Goal: Complete application form: Complete application form

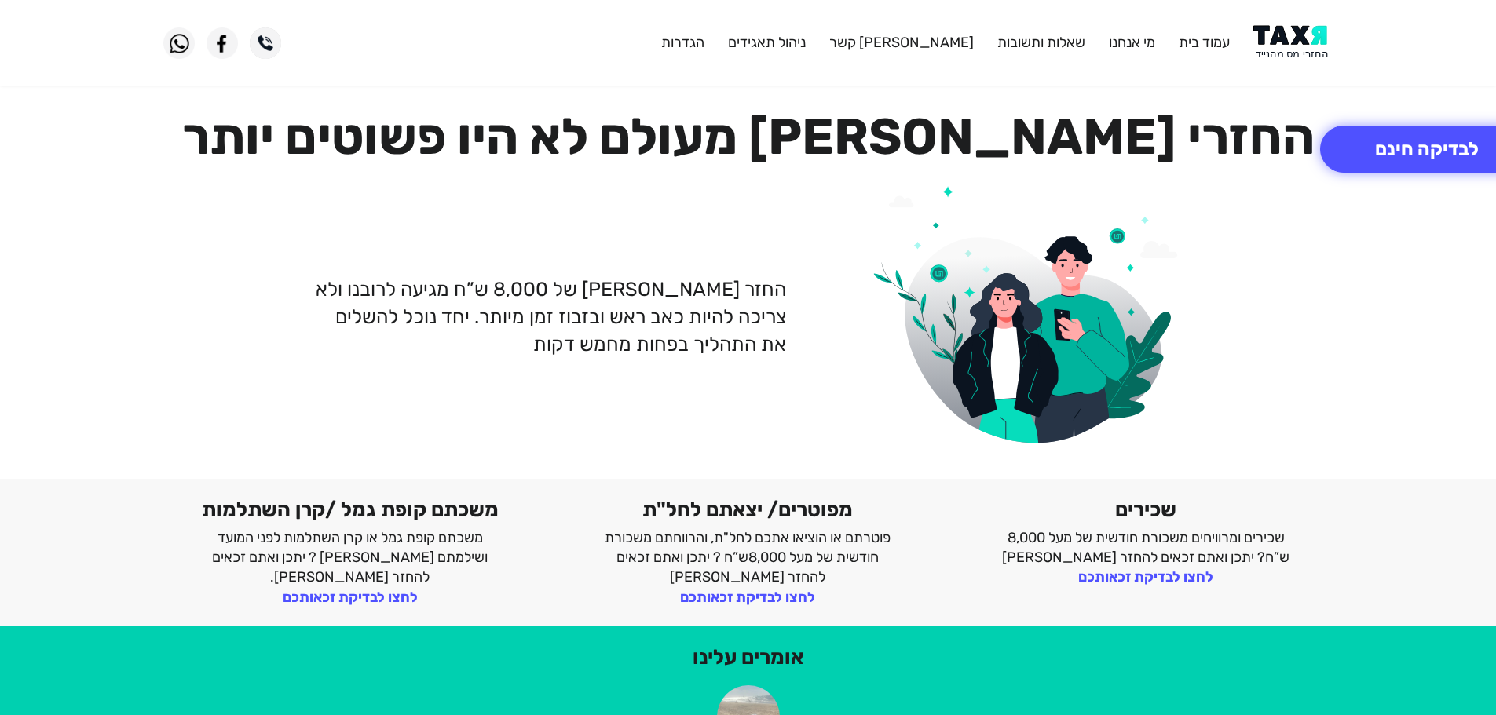
click at [1314, 45] on img at bounding box center [1292, 42] width 79 height 35
click at [1275, 41] on img at bounding box center [1292, 42] width 79 height 35
click at [1414, 141] on button "לבדיקה חינם" at bounding box center [1427, 149] width 214 height 47
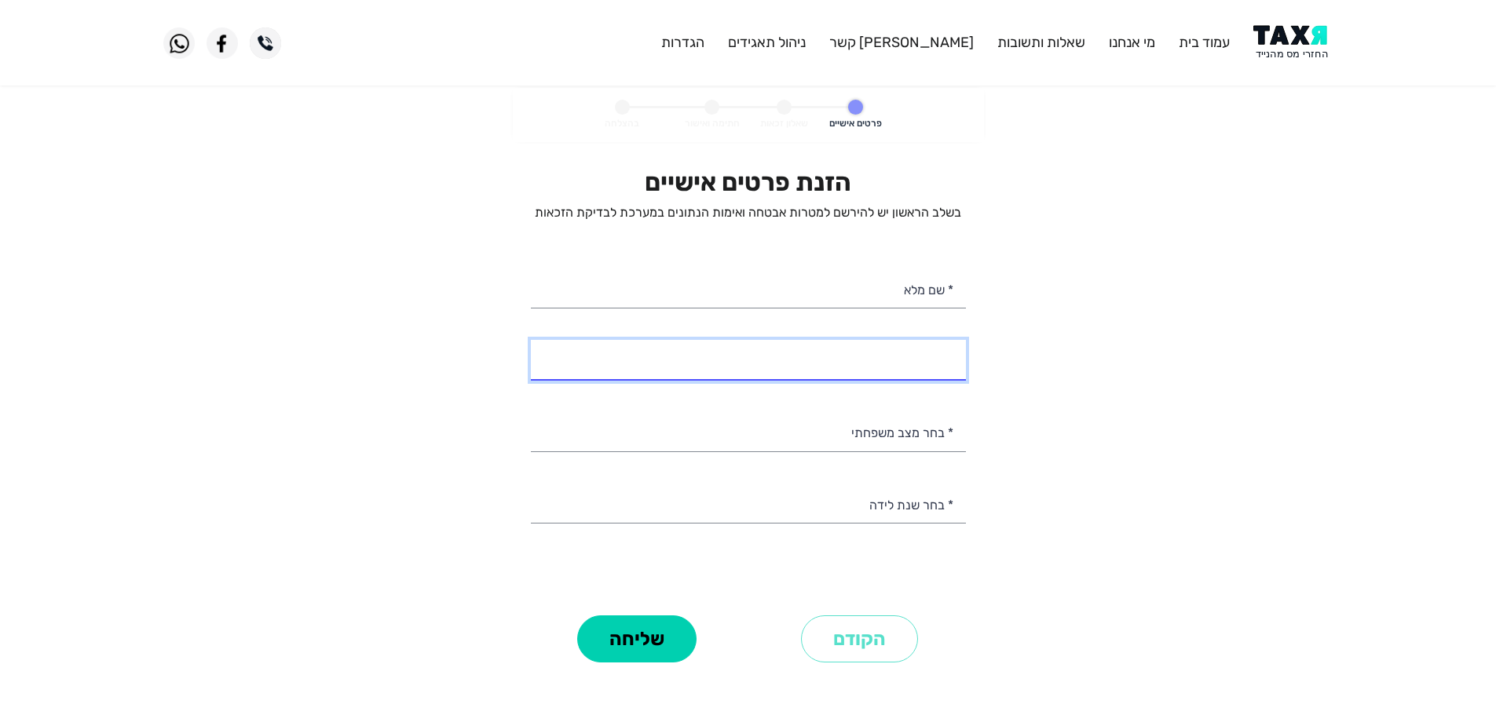
click at [862, 370] on input "* מספר טלפון" at bounding box center [748, 360] width 435 height 40
select select
type input "052-9575662"
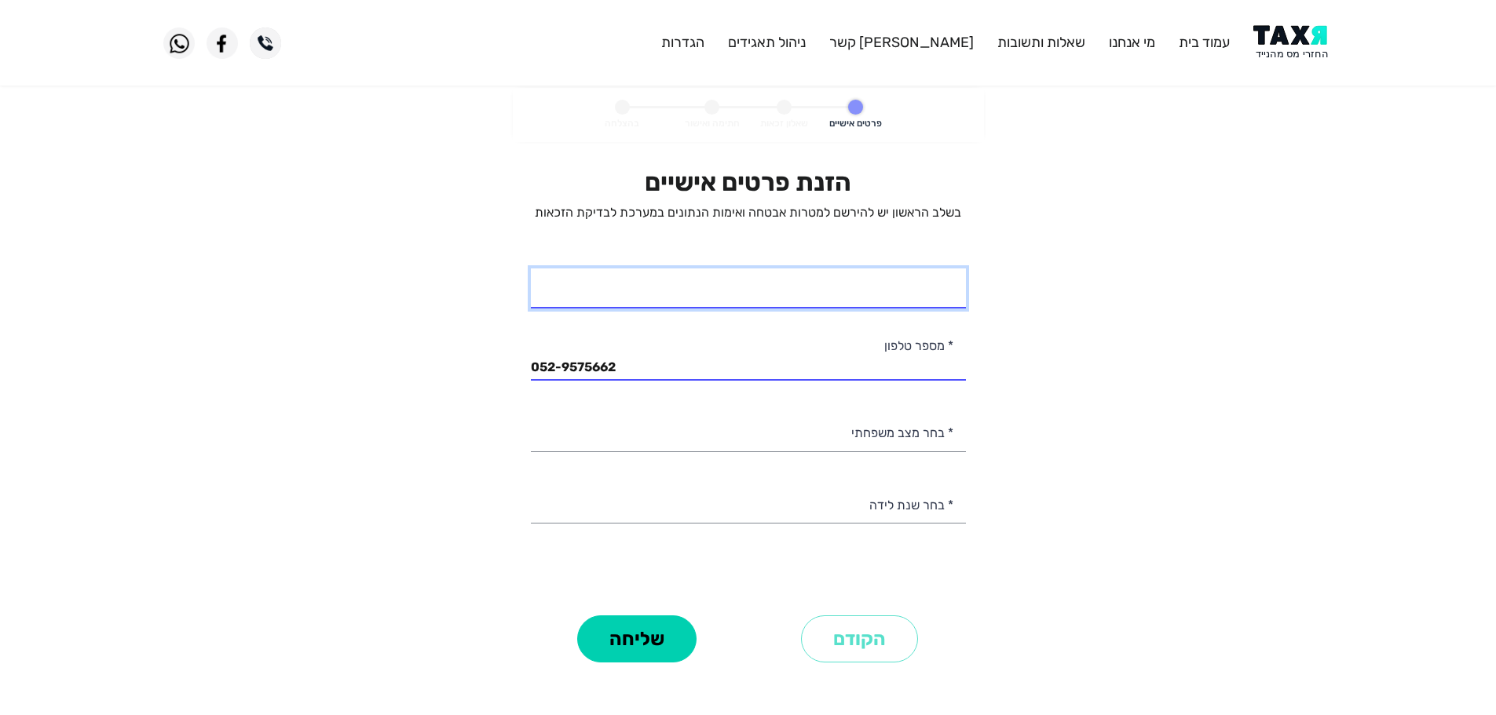
click at [901, 285] on input "* שם מלא" at bounding box center [748, 289] width 435 height 40
type input "אוריאל כהן"
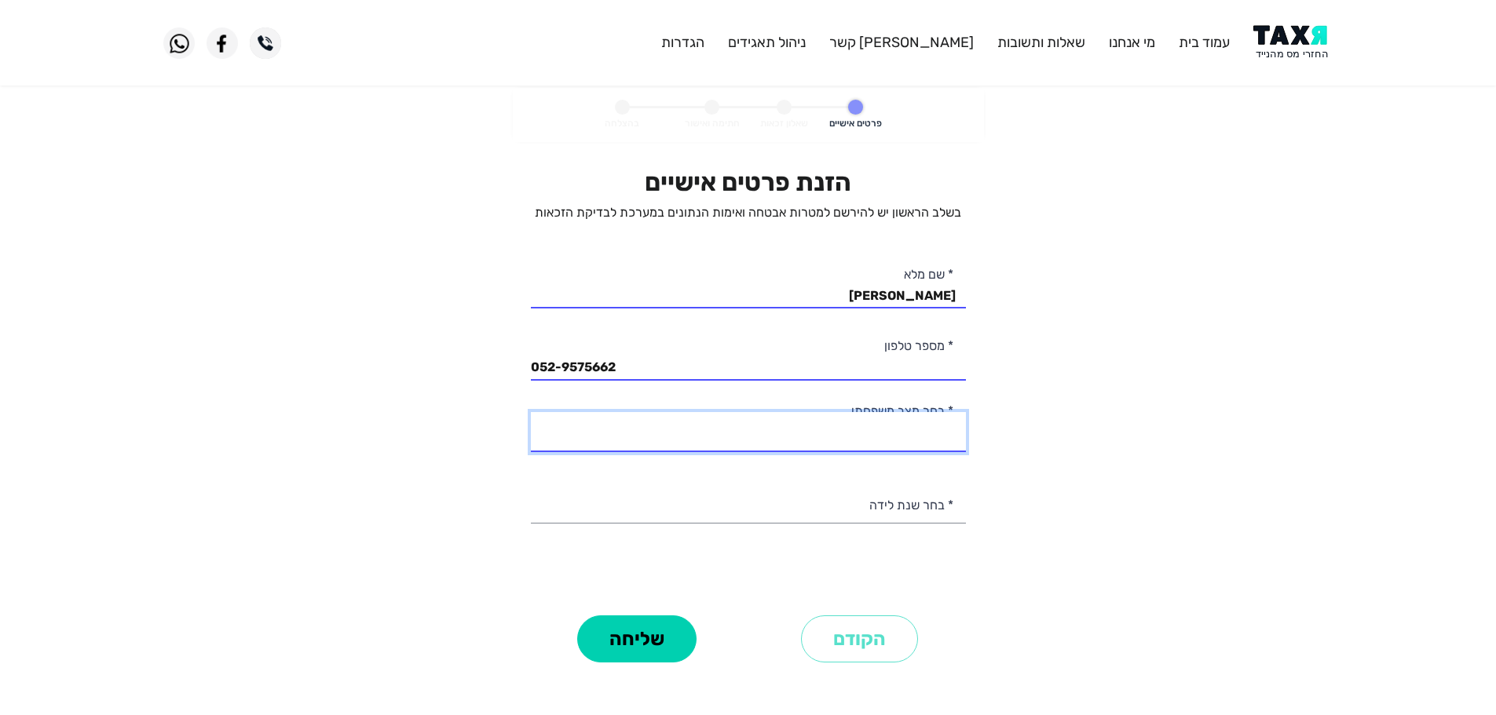
click at [917, 430] on select "רווק/ה נשוי/אה גרוש/ה אלמן/נה" at bounding box center [748, 432] width 435 height 40
select select "2: Married"
click at [531, 412] on select "רווק/ה נשוי/אה גרוש/ה אלמן/נה" at bounding box center [748, 432] width 435 height 40
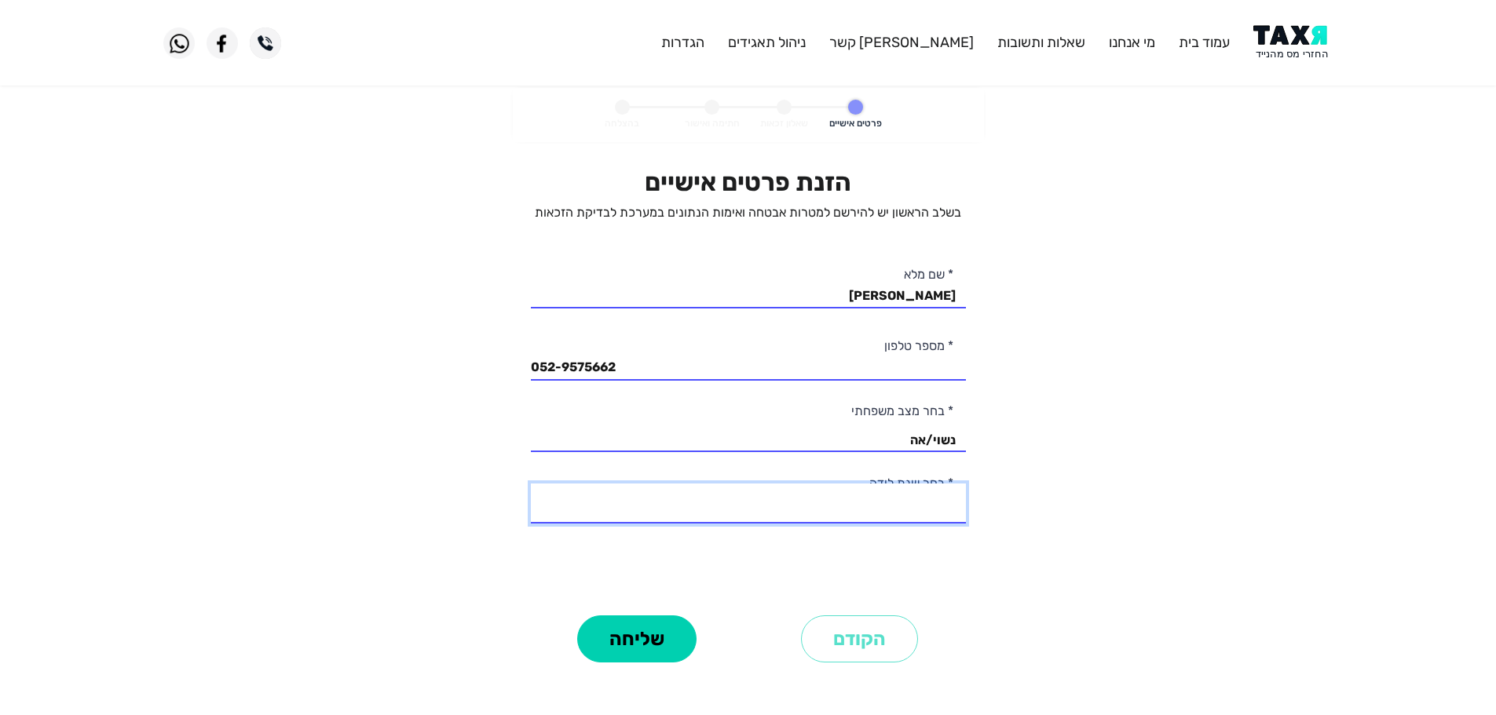
click at [935, 512] on select "2003 2002 2001 2000 1999 1998 1997 1996 1995 1994 1993 1992 1991 1990 1989 1988…" at bounding box center [748, 504] width 435 height 40
select select "11: 1993"
click at [531, 484] on select "2003 2002 2001 2000 1999 1998 1997 1996 1995 1994 1993 1992 1991 1990 1989 1988…" at bounding box center [748, 504] width 435 height 40
click at [647, 643] on button "שליחה" at bounding box center [636, 639] width 119 height 47
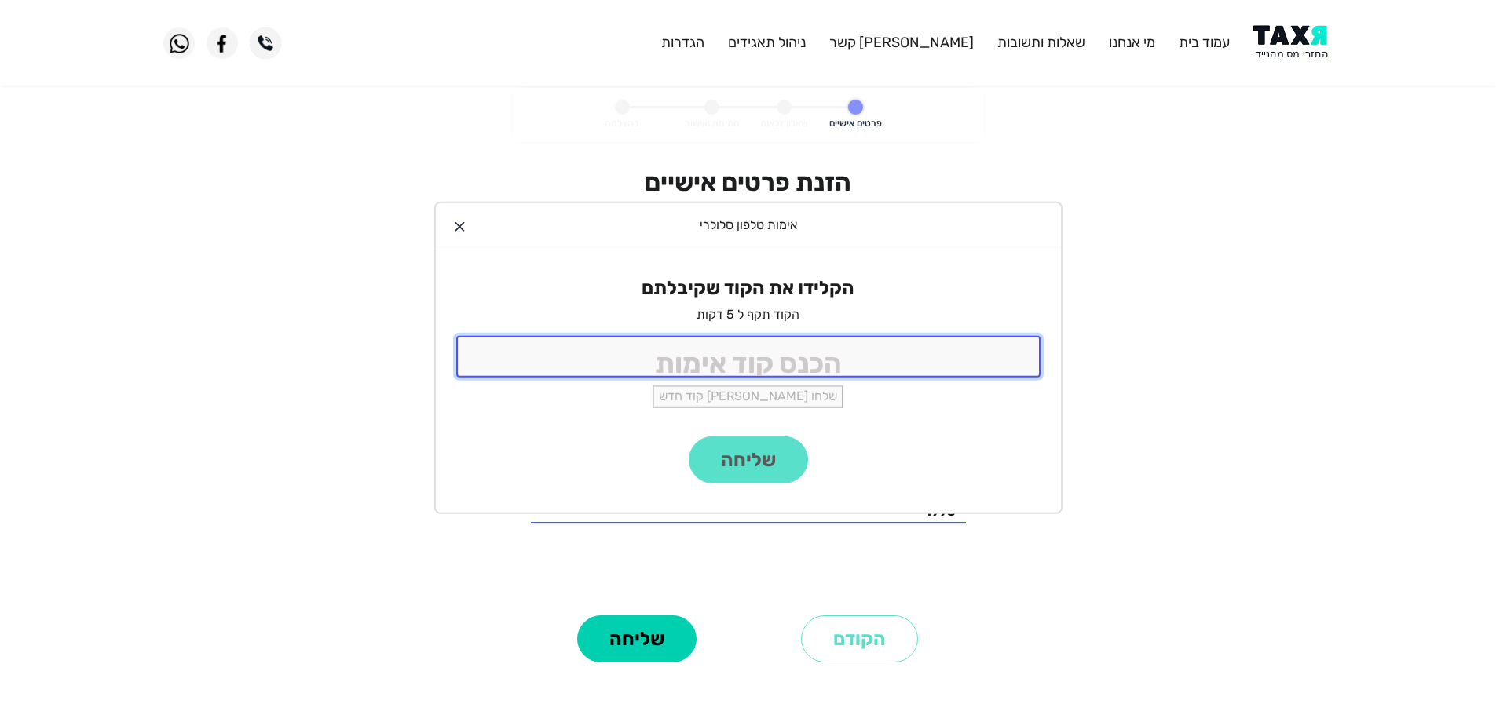
click at [836, 351] on input "tel" at bounding box center [748, 357] width 584 height 42
type input "9988"
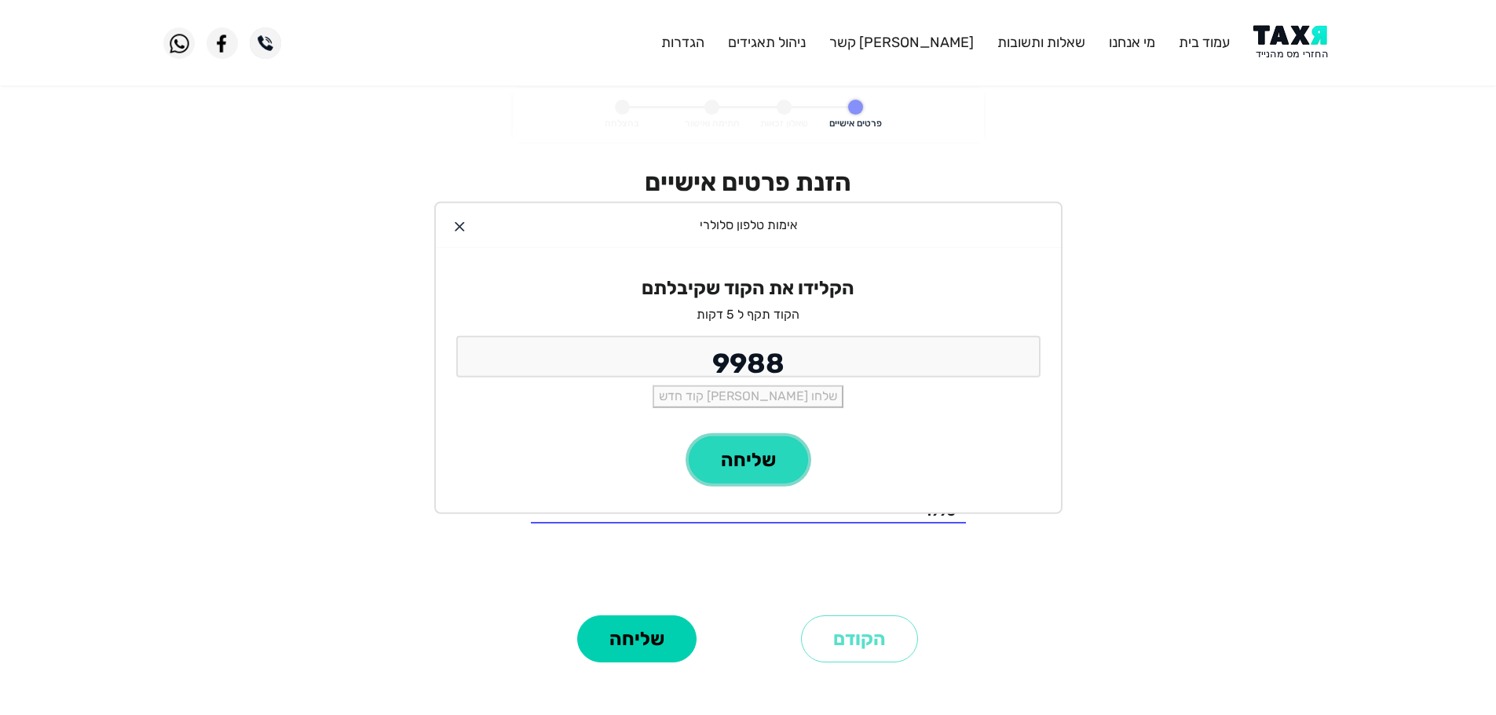
click at [774, 480] on button "שליחה" at bounding box center [748, 460] width 119 height 47
